Goal: Transaction & Acquisition: Purchase product/service

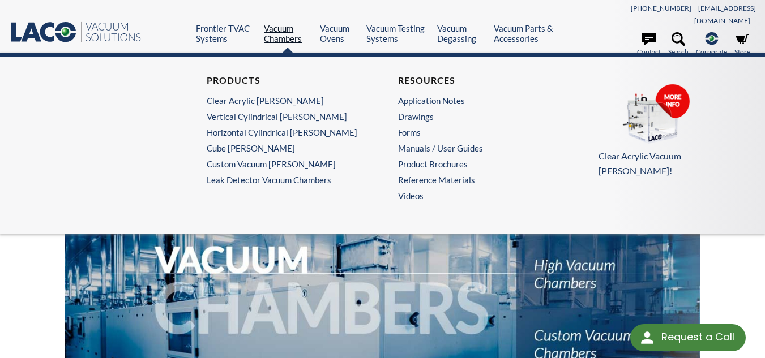
click at [290, 23] on link "Vacuum Chambers" at bounding box center [287, 33] width 47 height 20
click at [269, 96] on link "Clear Acrylic [PERSON_NAME]" at bounding box center [284, 101] width 155 height 10
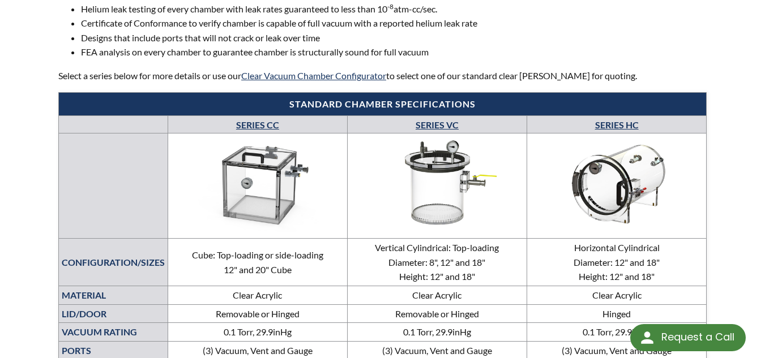
scroll to position [622, 0]
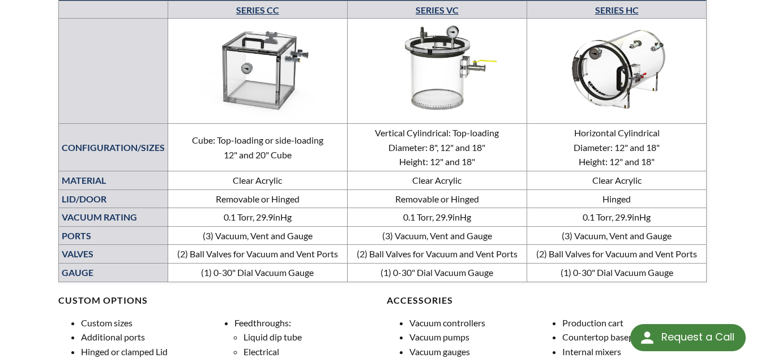
click at [422, 59] on img at bounding box center [436, 68] width 173 height 97
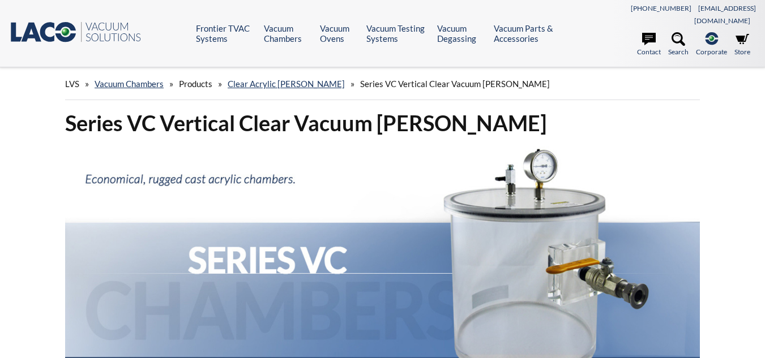
select select "Widget de traducción de idiomas"
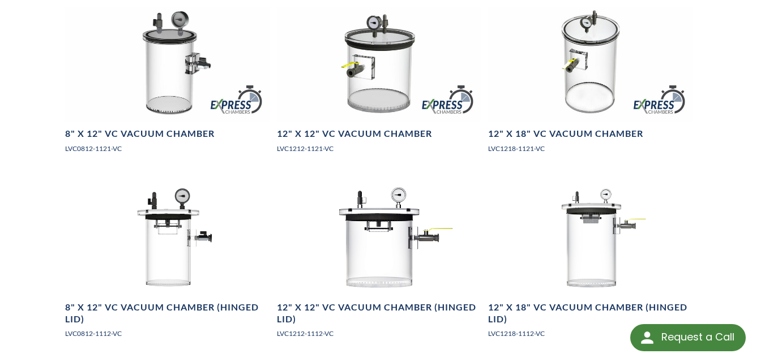
scroll to position [679, 0]
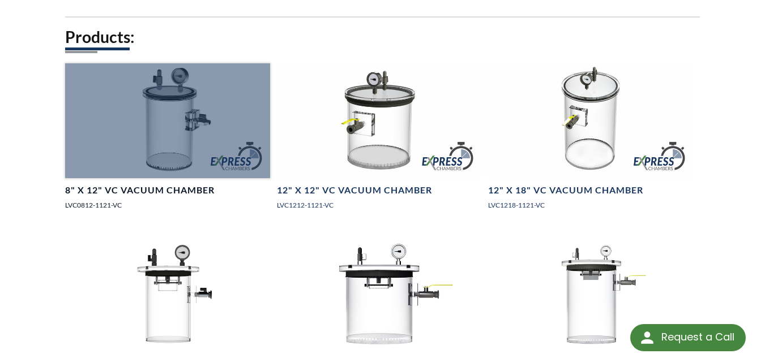
click at [174, 123] on div at bounding box center [167, 120] width 205 height 115
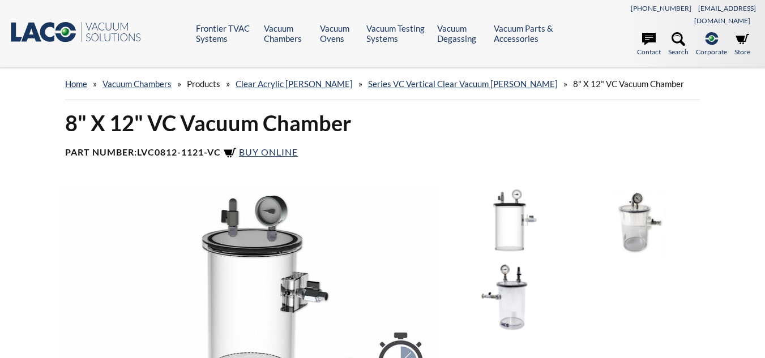
select select "Widget de traducción de idiomas"
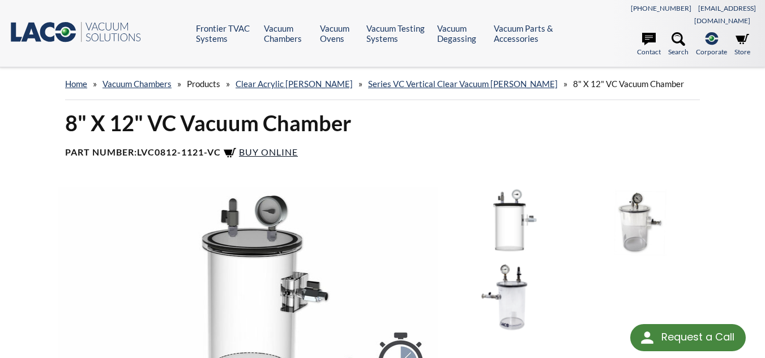
click at [277, 147] on span "Buy Online" at bounding box center [268, 152] width 59 height 11
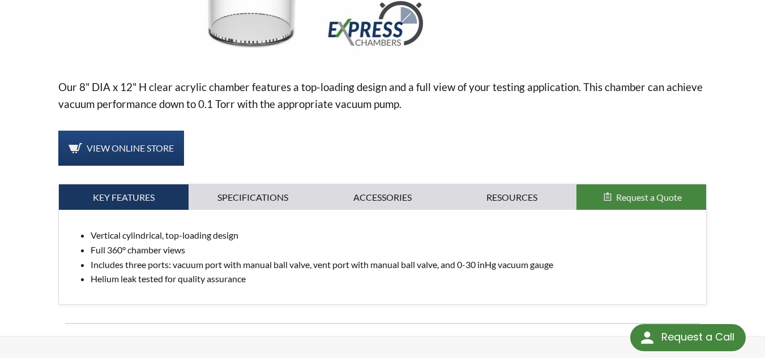
scroll to position [509, 0]
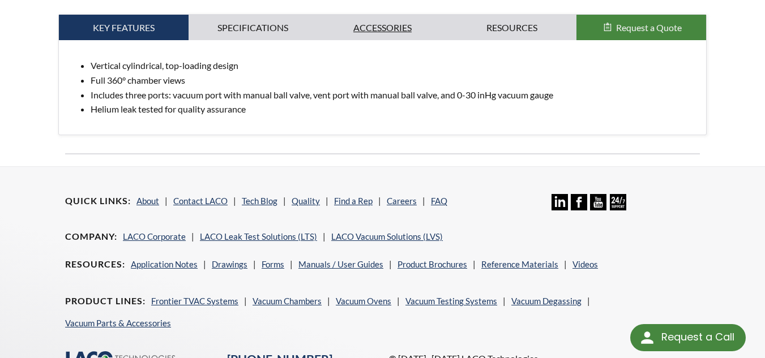
click at [372, 15] on link "Accessories" at bounding box center [382, 28] width 130 height 26
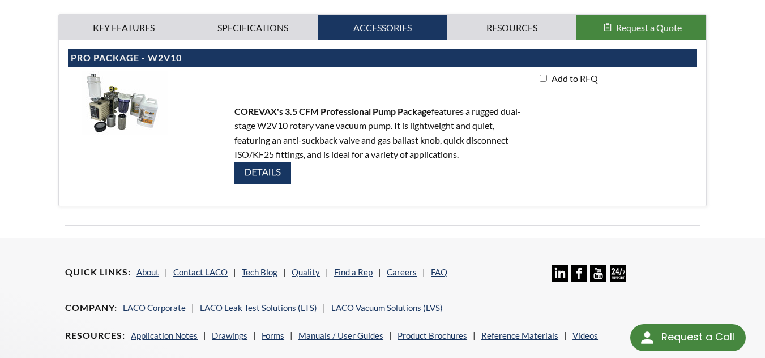
click at [268, 162] on img at bounding box center [262, 173] width 57 height 22
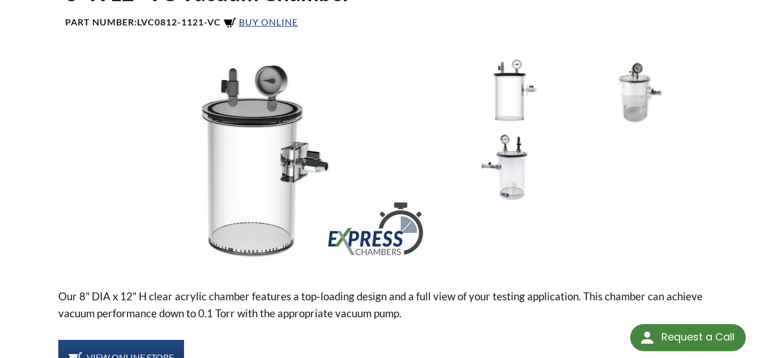
scroll to position [0, 0]
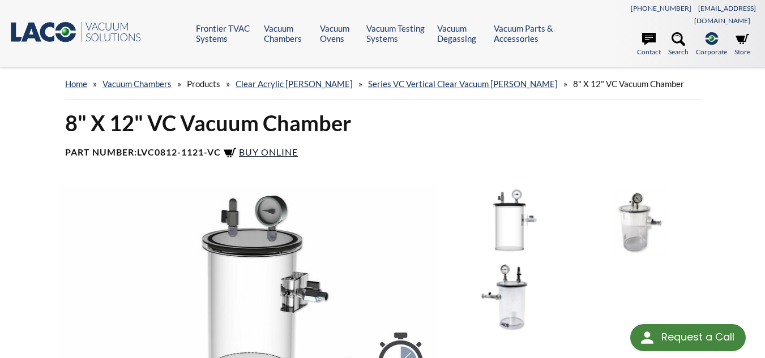
click at [270, 147] on span "Buy Online" at bounding box center [268, 152] width 59 height 11
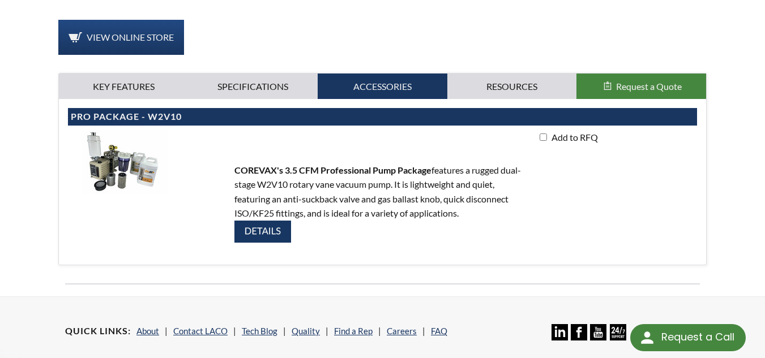
scroll to position [453, 0]
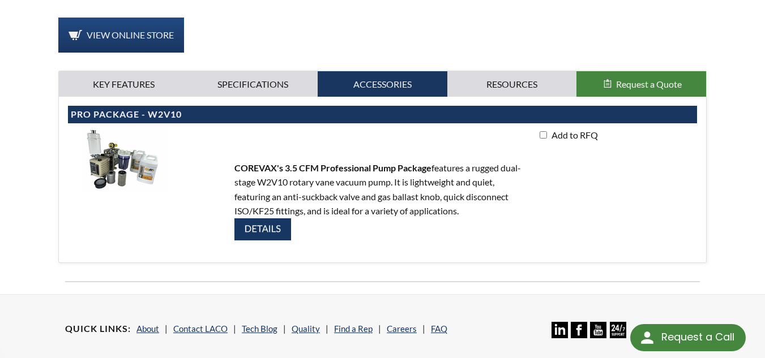
click at [271, 218] on img at bounding box center [262, 229] width 57 height 22
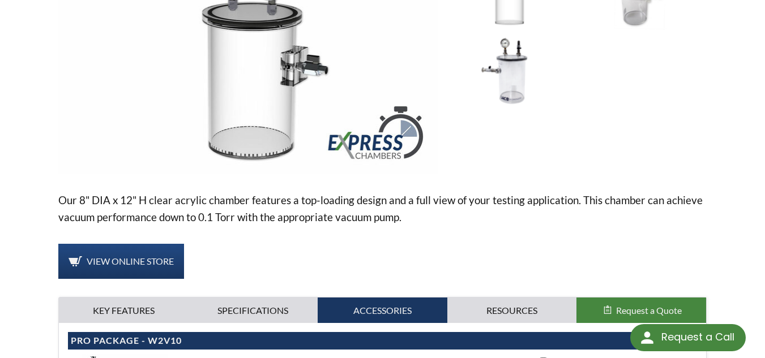
scroll to position [0, 0]
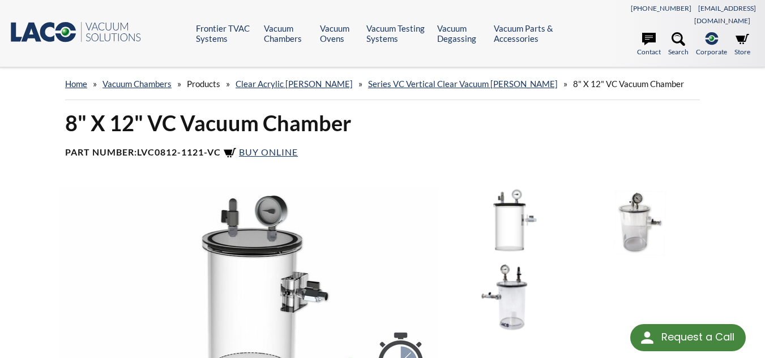
click at [146, 76] on div "home » Vacuum Chambers » Products » Clear Acrylic Chambers » Series VC Vertical…" at bounding box center [382, 84] width 634 height 32
click at [144, 79] on link "Vacuum Chambers" at bounding box center [136, 84] width 69 height 10
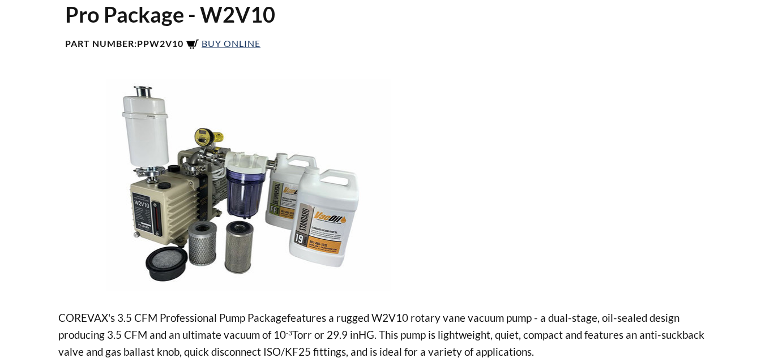
scroll to position [113, 0]
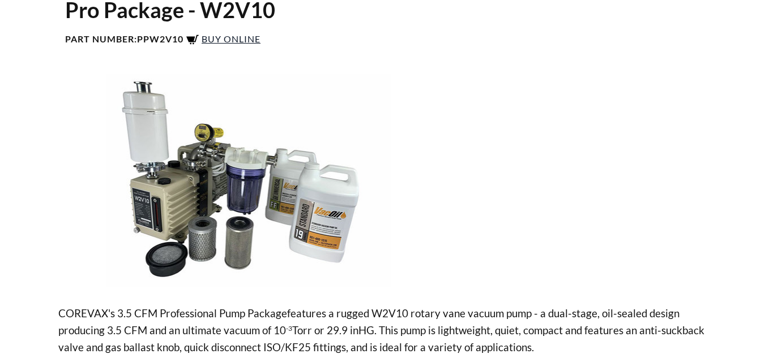
click at [225, 33] on span "Buy Online" at bounding box center [230, 38] width 59 height 11
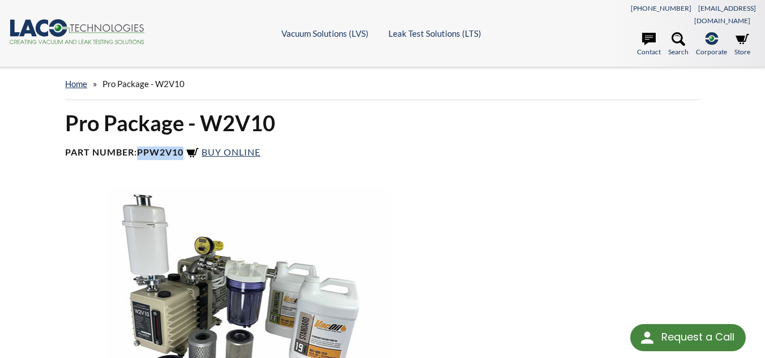
drag, startPoint x: 140, startPoint y: 139, endPoint x: 184, endPoint y: 138, distance: 44.7
click at [183, 147] on b "PPW2V10" at bounding box center [160, 152] width 46 height 11
copy b "PPW2V10"
click at [65, 109] on div "Pro Package - W2V10 Part Number: PPW2V10 Buy Online" at bounding box center [382, 138] width 648 height 59
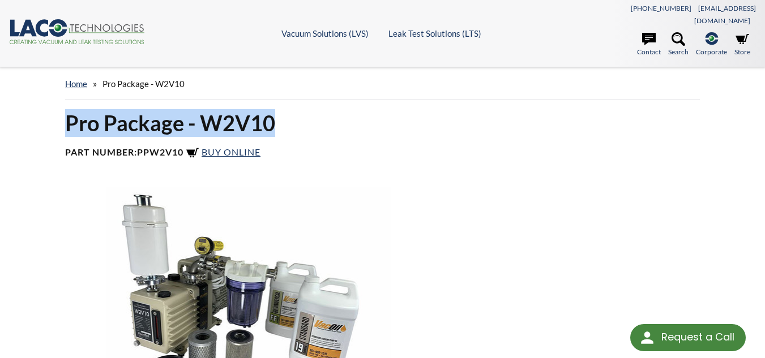
drag, startPoint x: 69, startPoint y: 108, endPoint x: 272, endPoint y: 113, distance: 202.6
click at [272, 113] on h1 "Pro Package - W2V10" at bounding box center [382, 123] width 634 height 28
copy h1 "Pro Package - W2V10"
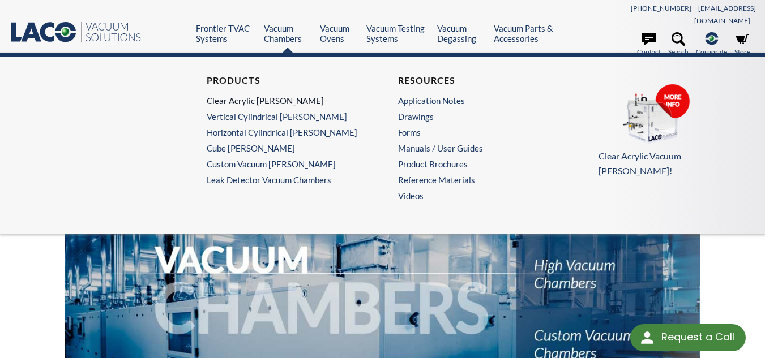
click at [262, 96] on link "Clear Acrylic [PERSON_NAME]" at bounding box center [284, 101] width 155 height 10
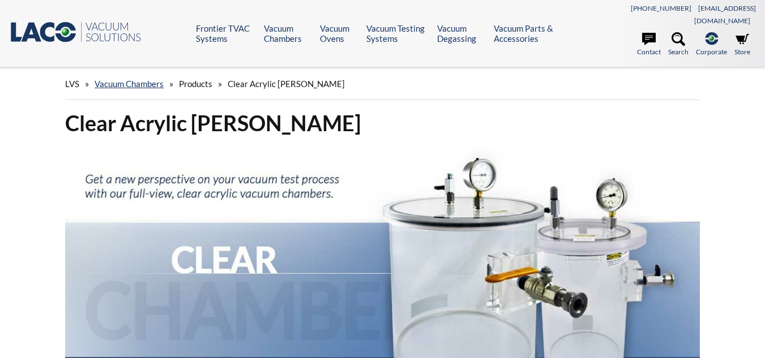
select select "Widget de traducción de idiomas"
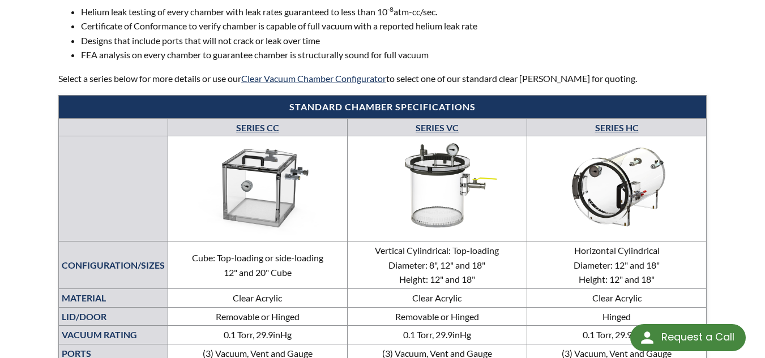
scroll to position [566, 0]
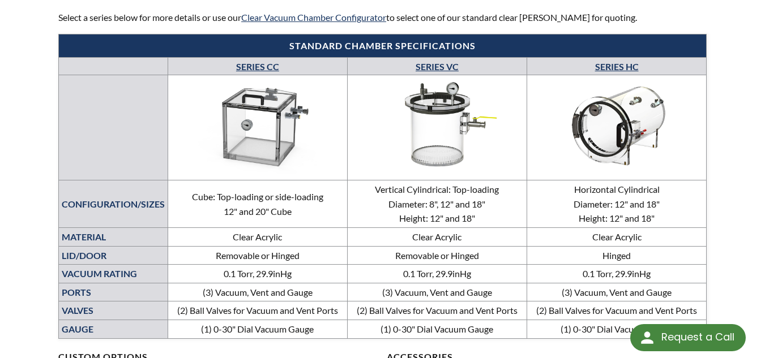
click at [446, 120] on img at bounding box center [436, 125] width 173 height 97
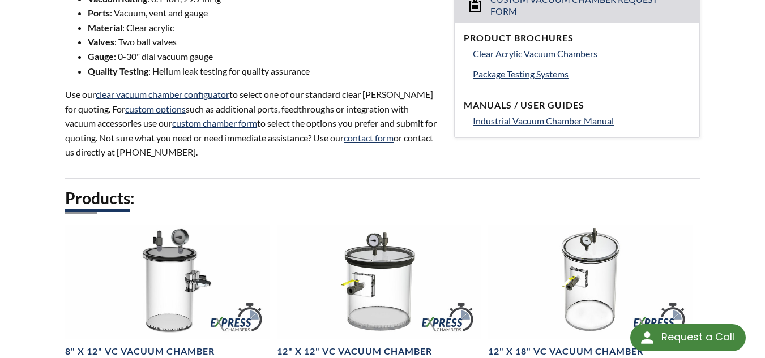
scroll to position [679, 0]
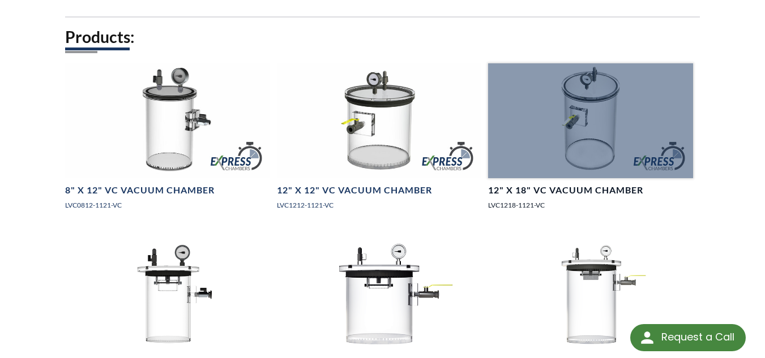
click at [578, 184] on h4 "12" X 18" VC Vacuum Chamber" at bounding box center [565, 190] width 155 height 12
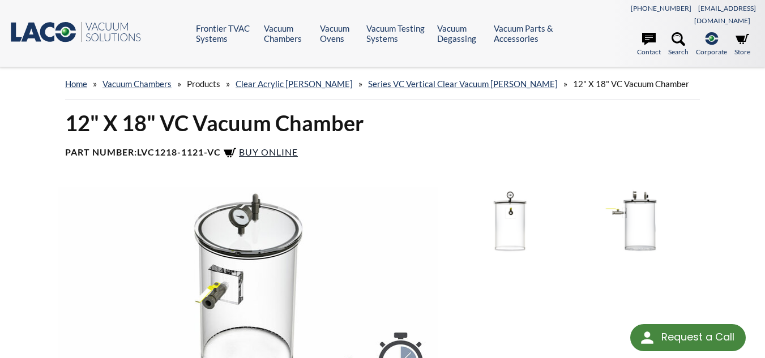
click at [273, 147] on span "Buy Online" at bounding box center [268, 152] width 59 height 11
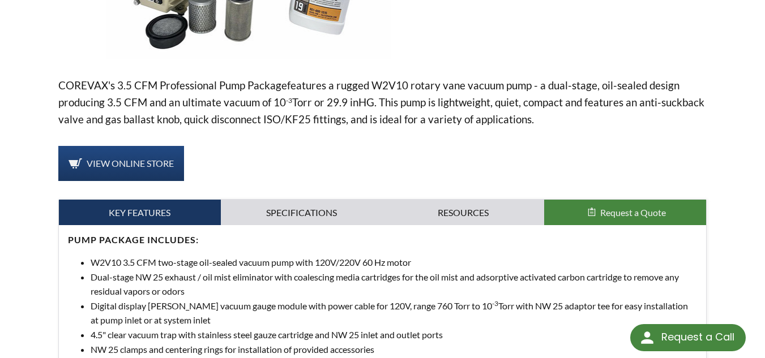
scroll to position [453, 0]
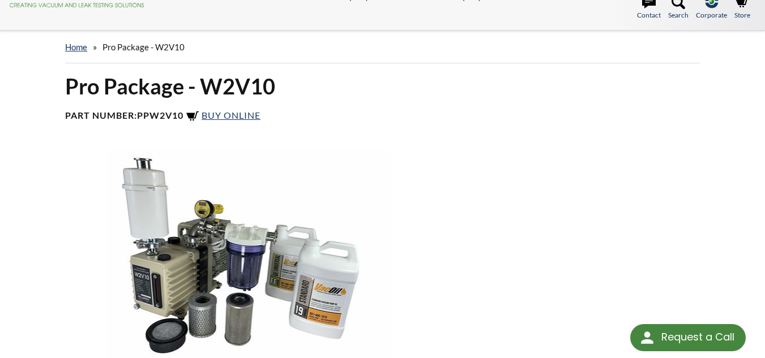
scroll to position [0, 0]
